Goal: Information Seeking & Learning: Learn about a topic

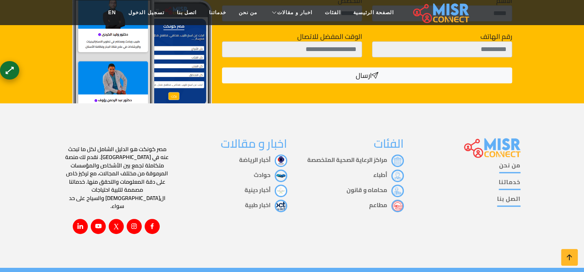
scroll to position [2346, 0]
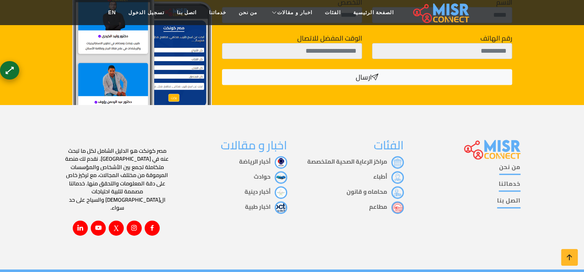
click at [2, 138] on div "من نحن خدماتنا اتصل بنا الفئات مراكز الرعاية الصحية المتخصصة أطباء محاماه و قان…" at bounding box center [292, 187] width 584 height 164
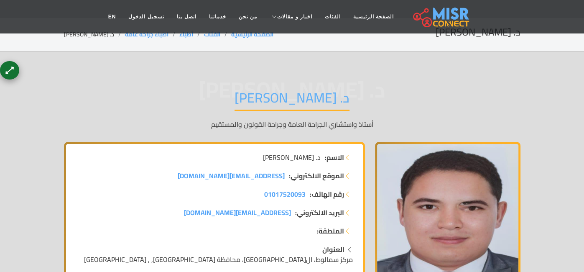
scroll to position [0, 0]
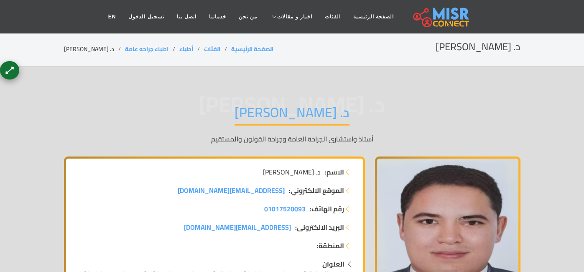
click at [442, 18] on img at bounding box center [441, 16] width 56 height 21
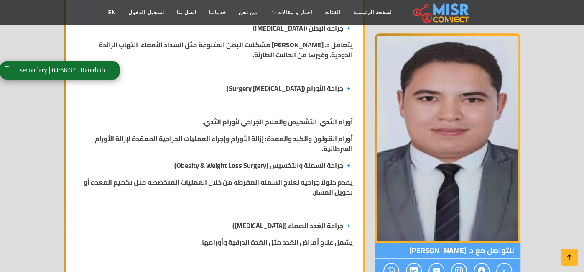
scroll to position [422, 0]
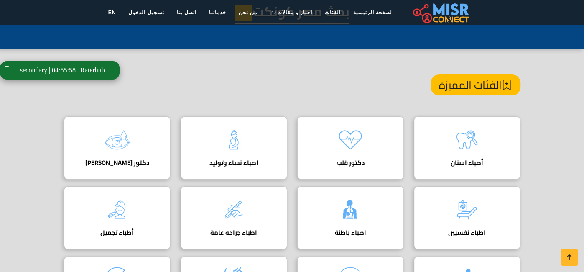
scroll to position [50, 0]
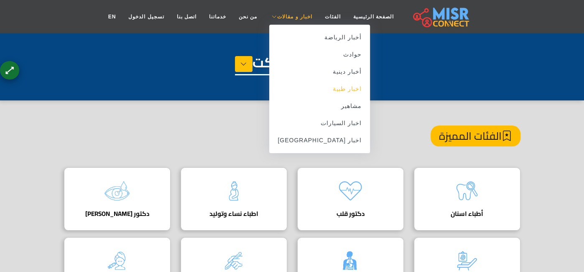
click at [335, 91] on link "اخبار طبية" at bounding box center [319, 88] width 101 height 17
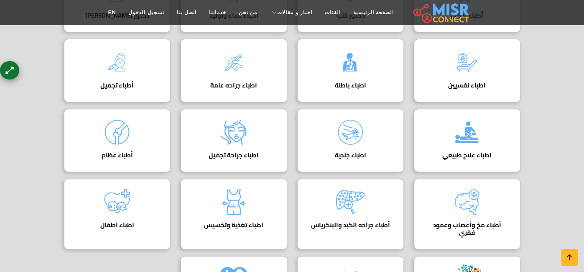
scroll to position [204, 0]
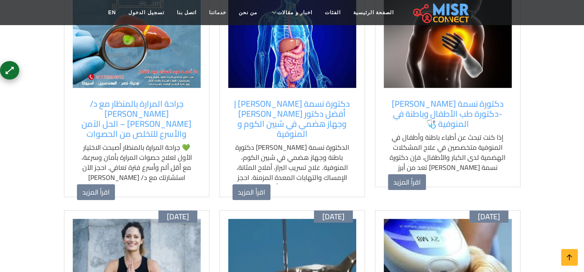
scroll to position [162, 0]
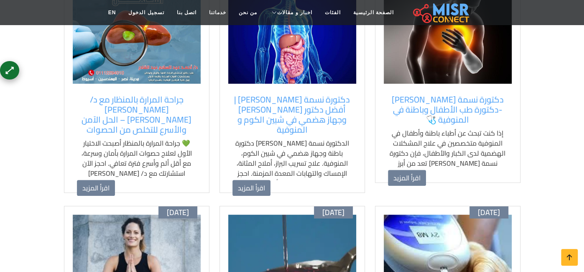
click at [295, 75] on img at bounding box center [292, 31] width 128 height 105
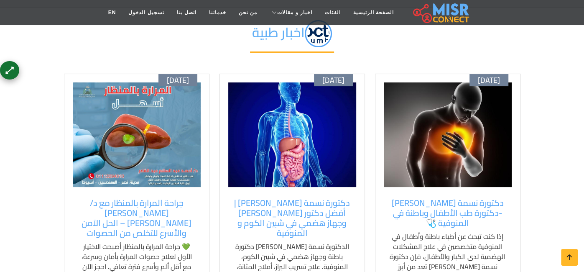
scroll to position [0, 0]
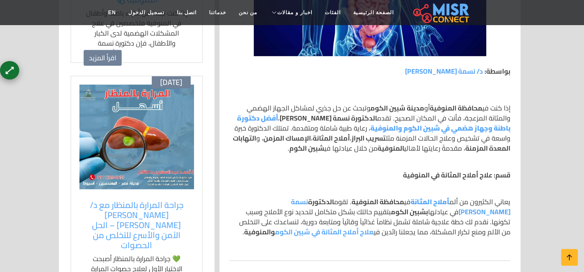
scroll to position [129, 0]
